Goal: Check status

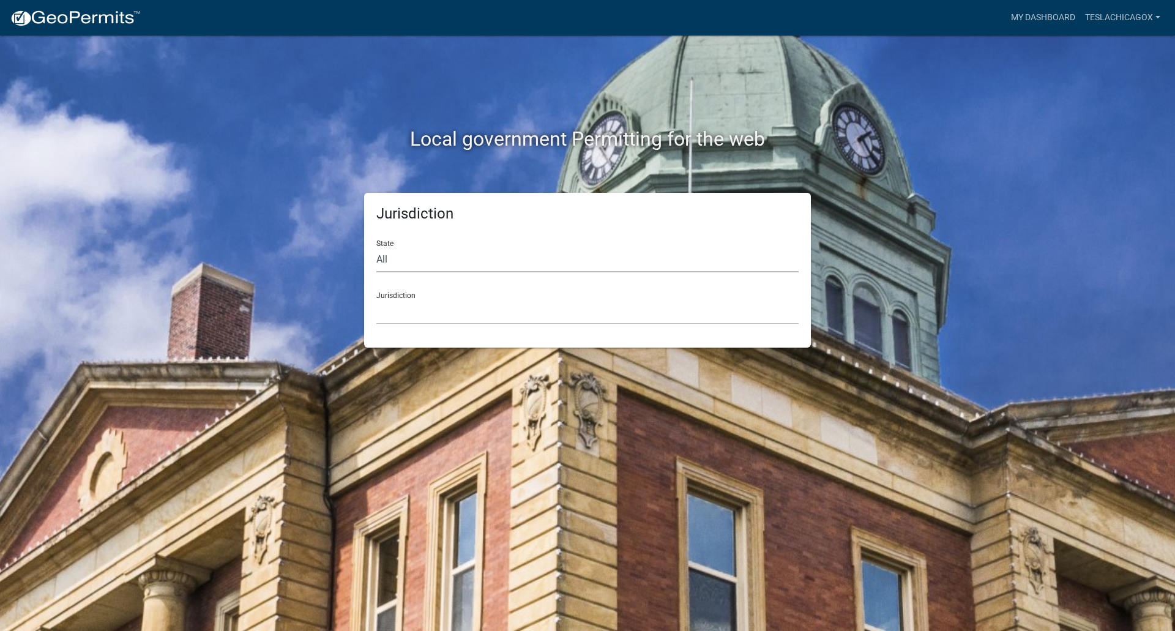
click at [423, 255] on select "All [US_STATE] [US_STATE] [US_STATE] [US_STATE] [US_STATE] [US_STATE] [US_STATE…" at bounding box center [587, 259] width 422 height 25
select select "[US_STATE]"
click at [376, 247] on select "All [US_STATE] [US_STATE] [US_STATE] [US_STATE] [US_STATE] [US_STATE] [US_STATE…" at bounding box center [587, 259] width 422 height 25
click at [416, 307] on select "City of [GEOGRAPHIC_DATA], [US_STATE] City of [GEOGRAPHIC_DATA], [US_STATE] Cit…" at bounding box center [587, 311] width 422 height 25
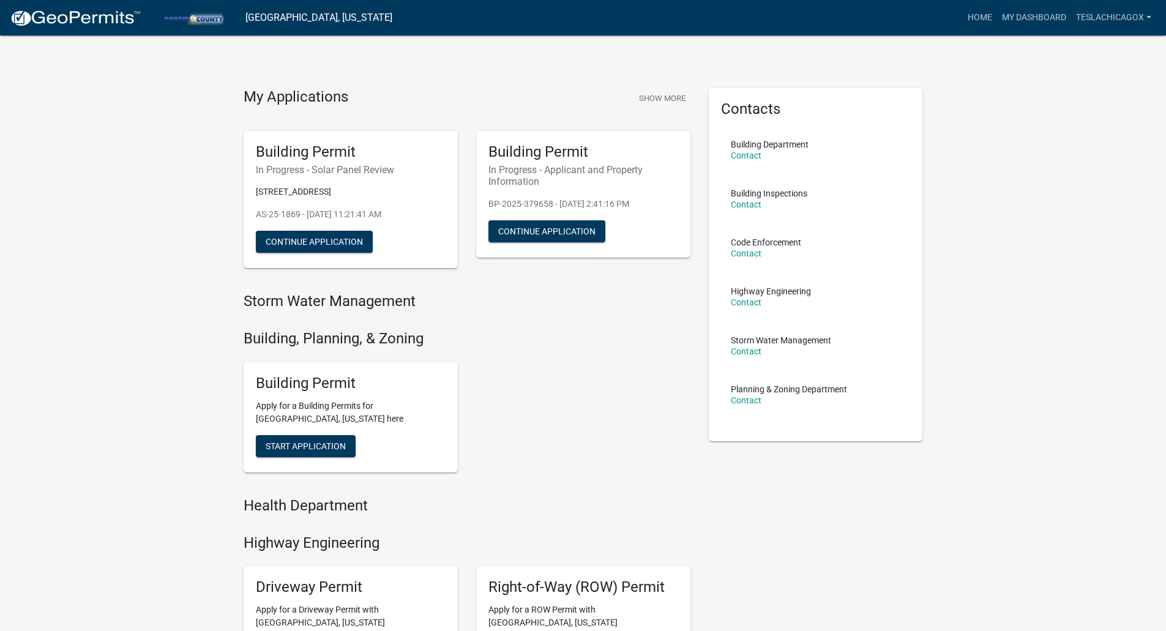
click at [300, 169] on h6 "In Progress - Solar Panel Review" at bounding box center [351, 170] width 190 height 12
click at [312, 215] on p "AS-25-1869 - [DATE] 11:21:41 AM" at bounding box center [351, 214] width 190 height 13
click at [298, 148] on h5 "Building Permit" at bounding box center [351, 152] width 190 height 18
